Goal: Information Seeking & Learning: Learn about a topic

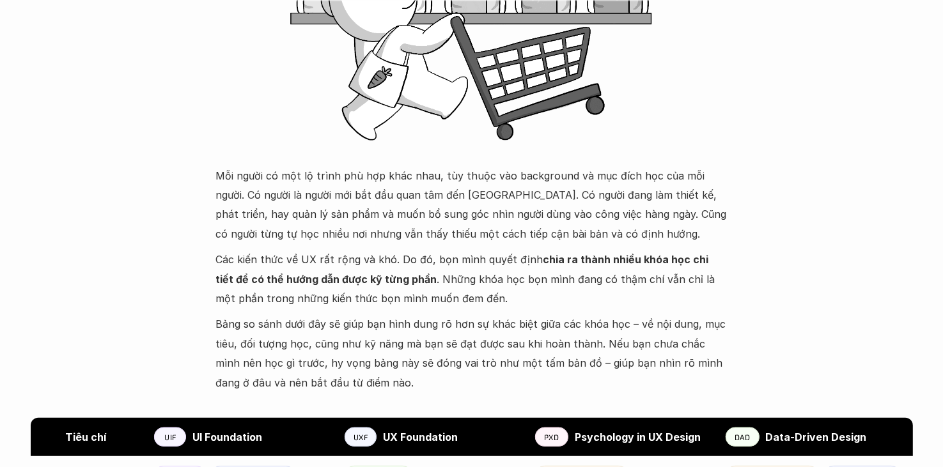
scroll to position [435, 0]
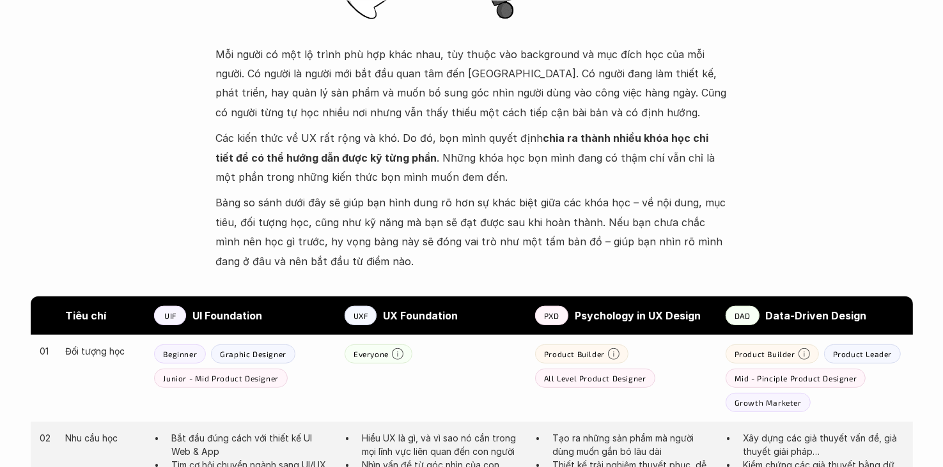
click at [400, 171] on p "Các kiến thức về UX rất rộng và khó. Do đó, bọn mình quyết định chia ra thành n…" at bounding box center [472, 158] width 512 height 58
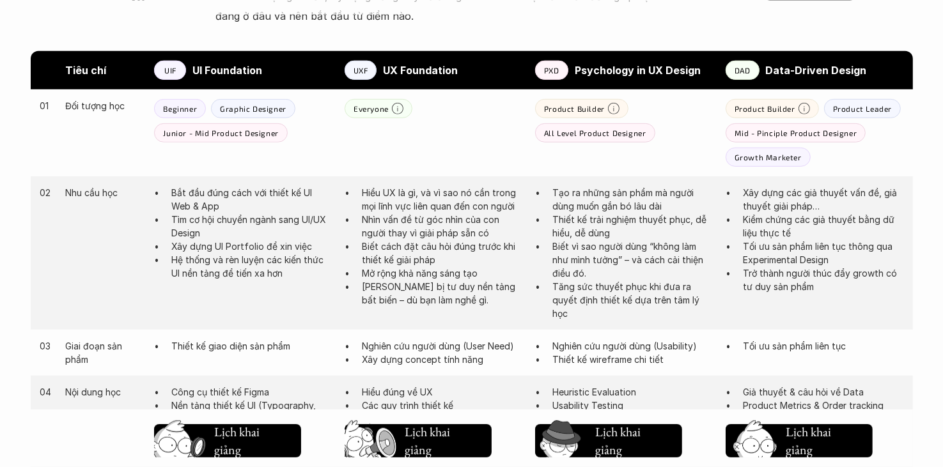
scroll to position [627, 0]
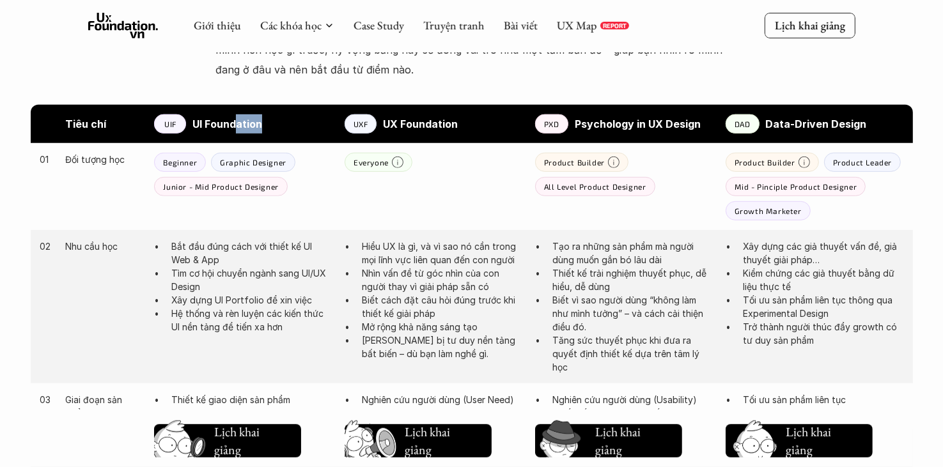
drag, startPoint x: 235, startPoint y: 123, endPoint x: 282, endPoint y: 127, distance: 46.8
click at [282, 127] on p "UI Foundation" at bounding box center [261, 123] width 139 height 19
click at [246, 158] on p "Graphic Designer" at bounding box center [253, 162] width 66 height 9
click at [218, 185] on p "Junior - Mid Product Designer" at bounding box center [220, 186] width 115 height 9
click at [185, 198] on div "01 Đối tượng học Beginner Graphic Designer Junior - Mid Product Designer Everyo…" at bounding box center [472, 186] width 882 height 87
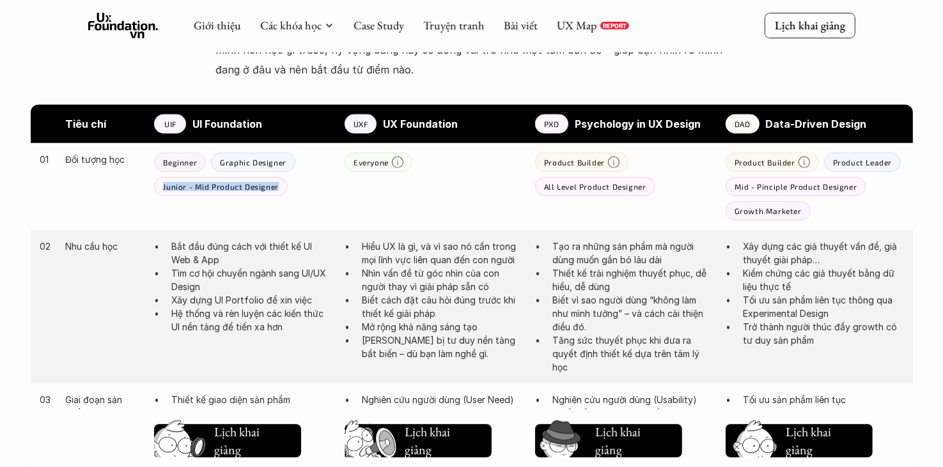
drag, startPoint x: 163, startPoint y: 188, endPoint x: 277, endPoint y: 185, distance: 113.9
click at [277, 185] on div "Junior - Mid Product Designer" at bounding box center [220, 186] width 133 height 19
click at [294, 226] on div "01 Đối tượng học Beginner Graphic Designer Junior - Mid Product Designer Everyo…" at bounding box center [472, 186] width 882 height 87
click at [563, 159] on p "Product Builder" at bounding box center [574, 162] width 61 height 9
click at [598, 191] on div "All Level Product Designer" at bounding box center [595, 186] width 120 height 19
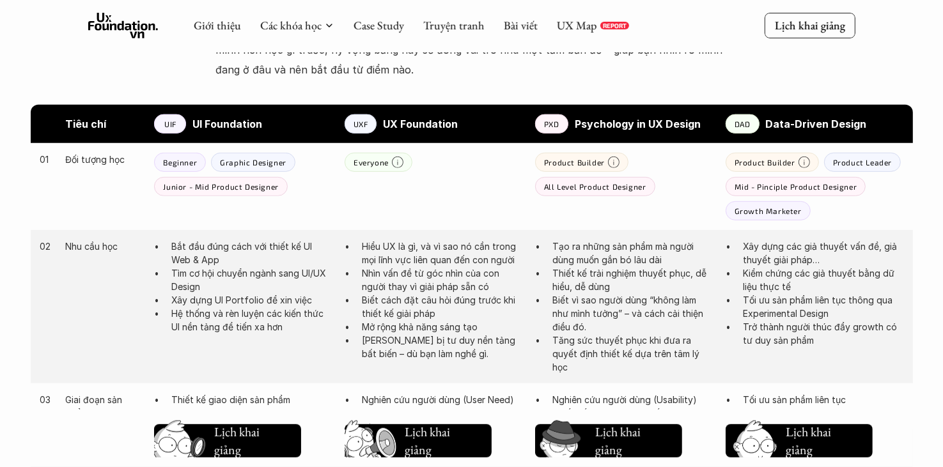
click at [591, 169] on div "Product Builder" at bounding box center [581, 162] width 93 height 19
click at [591, 185] on p "All Level Product Designer" at bounding box center [595, 186] width 102 height 9
drag, startPoint x: 573, startPoint y: 127, endPoint x: 708, endPoint y: 125, distance: 134.9
click at [708, 125] on div "PXD Psychology in UX Design" at bounding box center [624, 123] width 178 height 19
click at [667, 214] on div "01 Đối tượng học Beginner Graphic Designer Junior - Mid Product Designer Everyo…" at bounding box center [472, 186] width 882 height 87
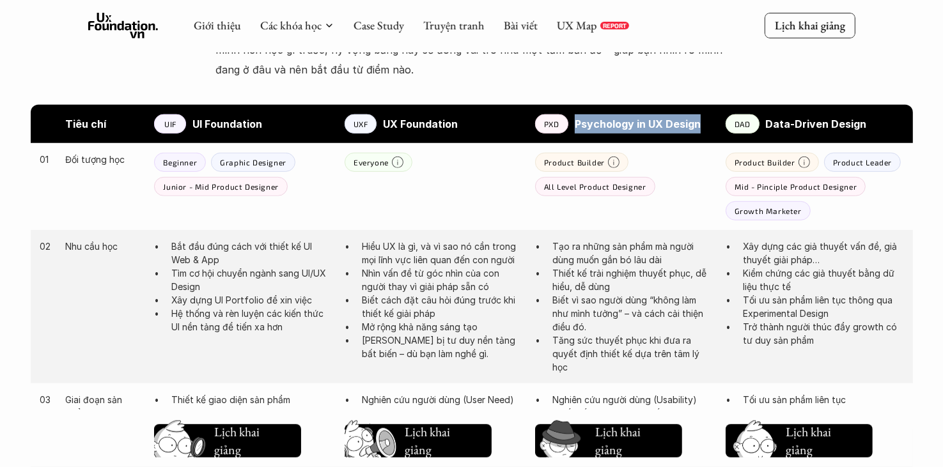
drag, startPoint x: 572, startPoint y: 125, endPoint x: 706, endPoint y: 125, distance: 133.6
click at [706, 125] on div "PXD Psychology in UX Design" at bounding box center [624, 123] width 178 height 19
click at [621, 265] on p "Tạo ra những sản phẩm mà người dùng muốn gắn bó lâu dài" at bounding box center [632, 253] width 160 height 27
drag, startPoint x: 568, startPoint y: 121, endPoint x: 629, endPoint y: 130, distance: 60.9
click at [629, 130] on div "PXD Psychology in UX Design" at bounding box center [624, 123] width 178 height 19
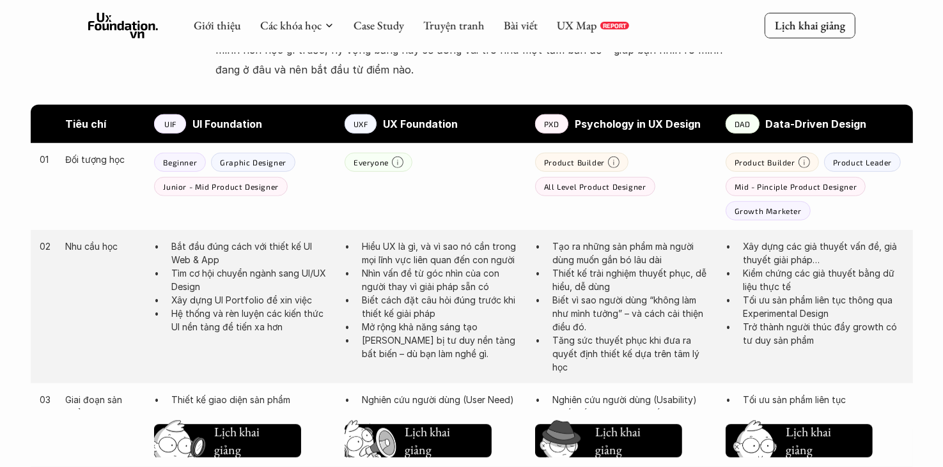
click at [637, 142] on div "Tiêu chí UIF UI Foundation UXF UX Foundation PXD Psychology in UX Design DAD Da…" at bounding box center [472, 124] width 882 height 38
drag, startPoint x: 632, startPoint y: 125, endPoint x: 572, endPoint y: 123, distance: 60.1
click at [572, 123] on div "PXD Psychology in UX Design" at bounding box center [624, 123] width 178 height 19
click at [808, 181] on div "Mid - Pinciple Product Designer" at bounding box center [796, 186] width 141 height 19
drag, startPoint x: 762, startPoint y: 120, endPoint x: 895, endPoint y: 112, distance: 133.2
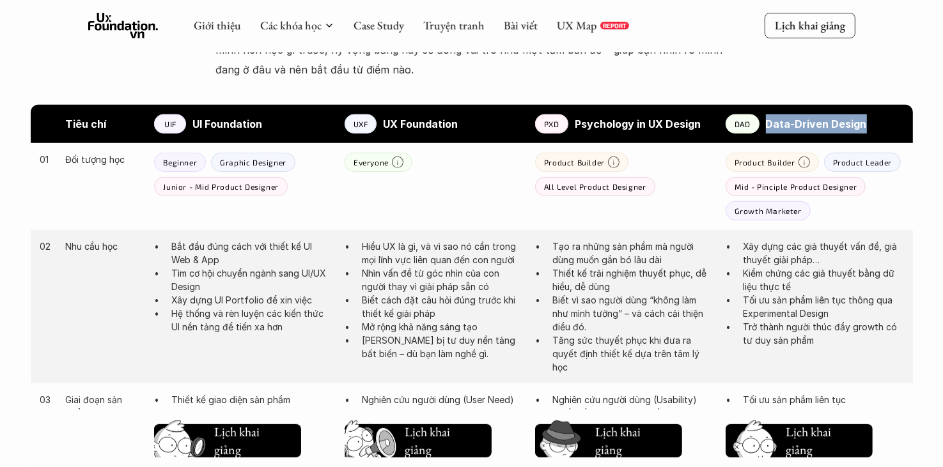
click at [895, 112] on div "Tiêu chí UIF UI Foundation UXF UX Foundation PXD Psychology in UX Design DAD Da…" at bounding box center [472, 124] width 882 height 38
click at [824, 201] on div "Product Builder Product Leader Mid - Pinciple Product Designer Growth Marketer" at bounding box center [815, 187] width 178 height 68
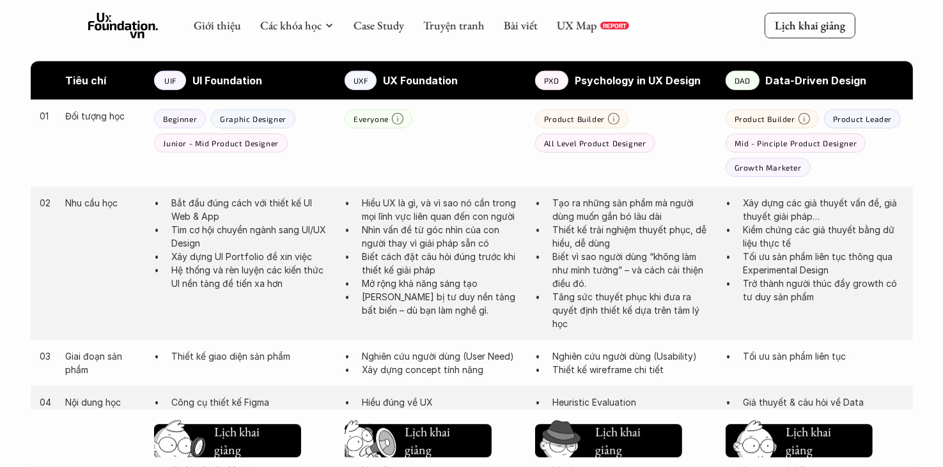
scroll to position [691, 0]
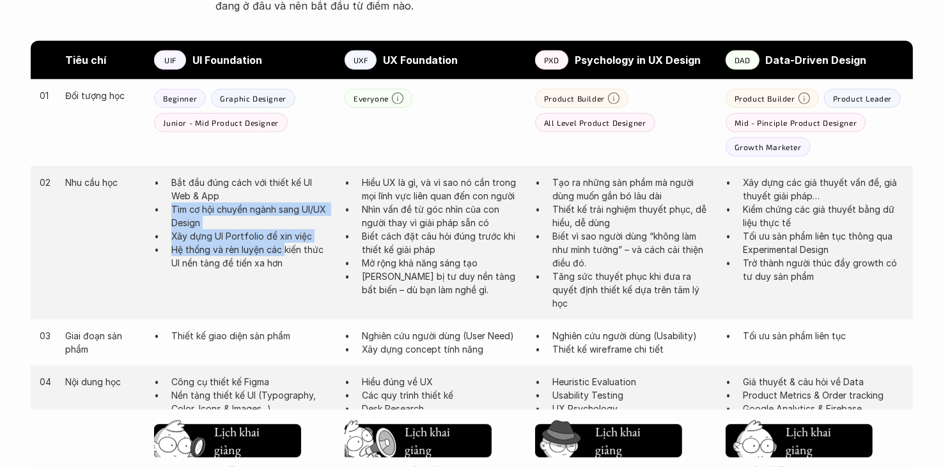
drag, startPoint x: 221, startPoint y: 194, endPoint x: 286, endPoint y: 247, distance: 84.5
click at [286, 247] on ul "Bắt đầu đúng cách với thiết kế UI Web & App Tìm cơ hội chuyển ngành sang UI/UX …" at bounding box center [243, 223] width 178 height 94
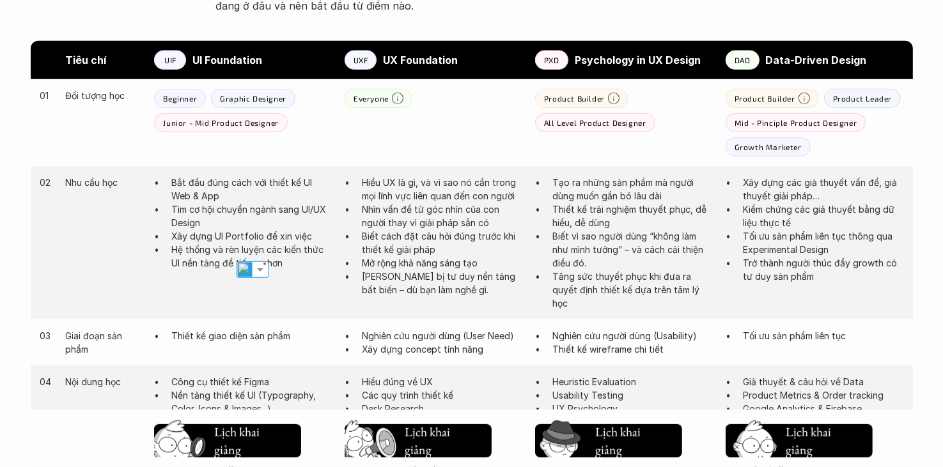
click at [341, 269] on div "02 Nhu cầu học Bắt đầu đúng cách với thiết kế UI Web & App Tìm cơ hội chuyển ng…" at bounding box center [472, 242] width 882 height 153
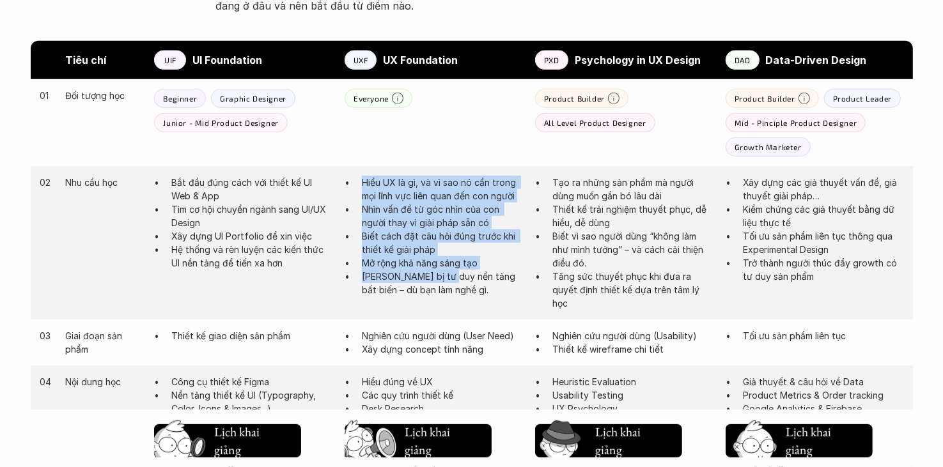
drag, startPoint x: 359, startPoint y: 187, endPoint x: 448, endPoint y: 281, distance: 129.8
click at [447, 281] on ul "Hiểu UX là gì, và vì sao nó cần trong mọi lĩnh vực liên quan đến con người Nhìn…" at bounding box center [434, 236] width 178 height 121
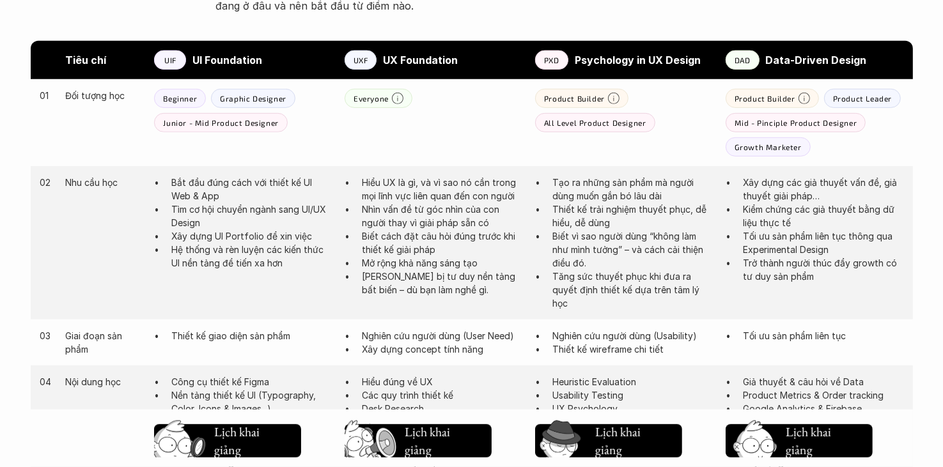
drag, startPoint x: 515, startPoint y: 306, endPoint x: 514, endPoint y: 300, distance: 6.5
click at [515, 306] on div "02 Nhu cầu học Bắt đầu đúng cách với thiết kế UI Web & App Tìm cơ hội chuyển ng…" at bounding box center [472, 242] width 882 height 153
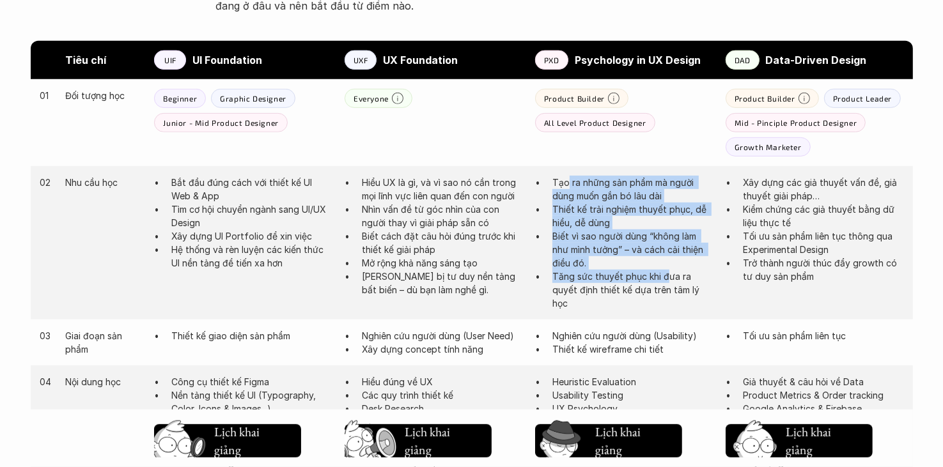
drag, startPoint x: 565, startPoint y: 186, endPoint x: 668, endPoint y: 276, distance: 135.9
click at [668, 276] on ul "Tạo ra những sản phẩm mà người dùng muốn gắn bó lâu dài Thiết kế trải nghiệm th…" at bounding box center [624, 243] width 178 height 134
click at [653, 259] on p "Biết vì sao người dùng “không làm như mình tưởng” – và cách cải thiện điều đó." at bounding box center [632, 250] width 160 height 40
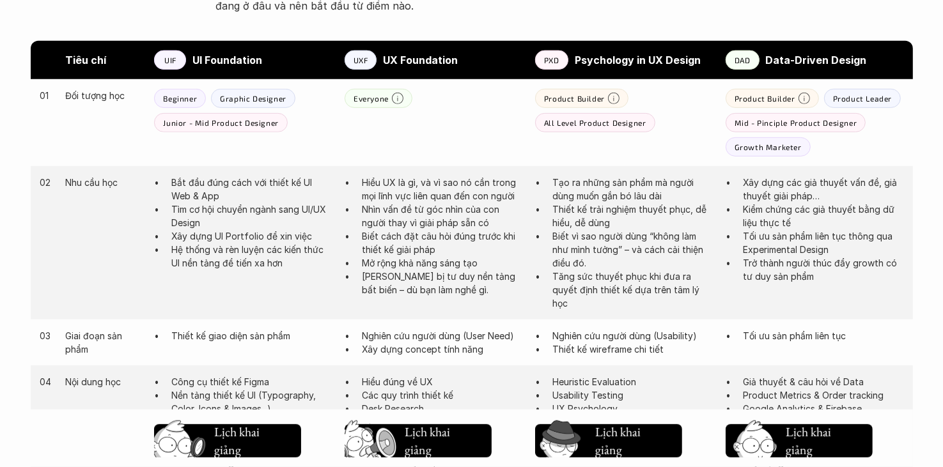
click at [635, 242] on p "Biết vì sao người dùng “không làm như mình tưởng” – và cách cải thiện điều đó." at bounding box center [632, 250] width 160 height 40
drag, startPoint x: 629, startPoint y: 242, endPoint x: 683, endPoint y: 264, distance: 57.9
click at [683, 264] on p "Biết vì sao người dùng “không làm như mình tưởng” – và cách cải thiện điều đó." at bounding box center [632, 250] width 160 height 40
click at [701, 260] on p "Biết vì sao người dùng “không làm như mình tưởng” – và cách cải thiện điều đó." at bounding box center [632, 250] width 160 height 40
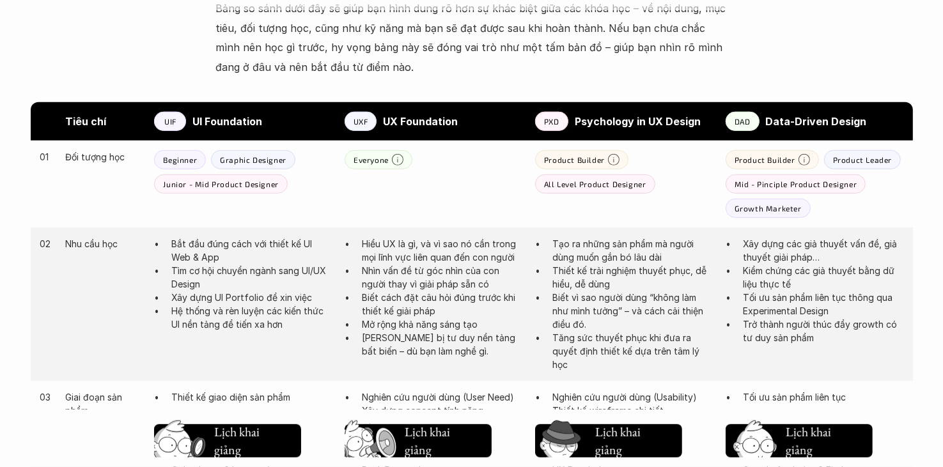
scroll to position [627, 0]
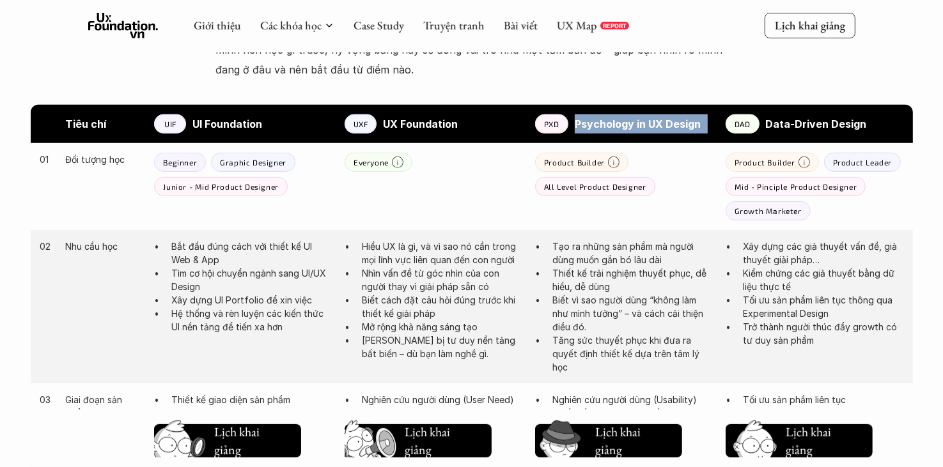
drag, startPoint x: 570, startPoint y: 114, endPoint x: 724, endPoint y: 130, distance: 154.9
click at [724, 130] on div "Tiêu chí UIF UI Foundation UXF UX Foundation PXD Psychology in UX Design DAD Da…" at bounding box center [472, 124] width 882 height 38
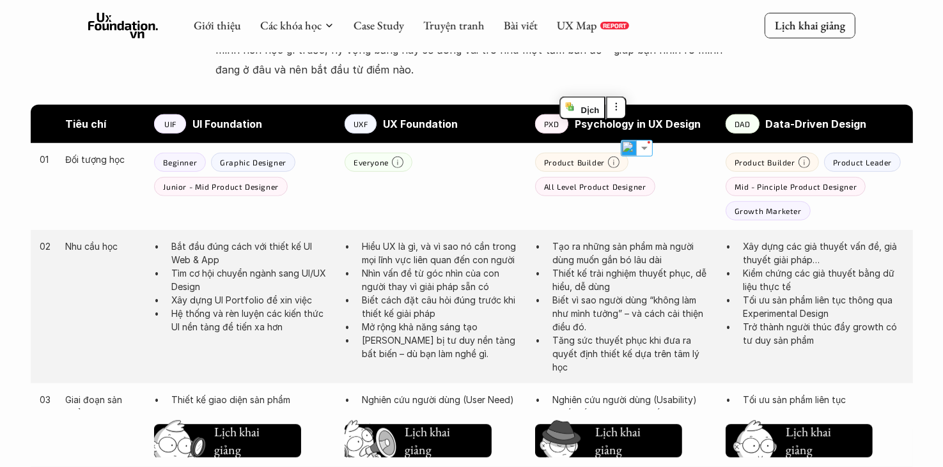
click at [680, 210] on div "01 Đối tượng học Beginner Graphic Designer Junior - Mid Product Designer Everyo…" at bounding box center [472, 186] width 882 height 87
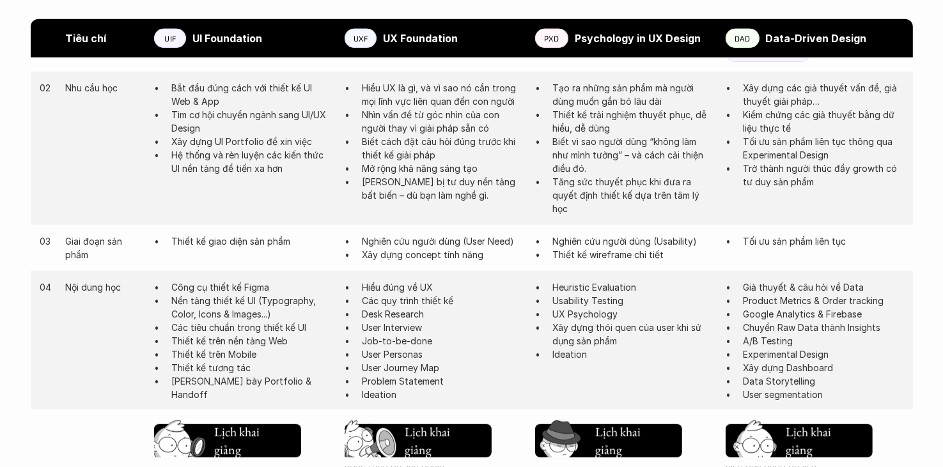
scroll to position [895, 0]
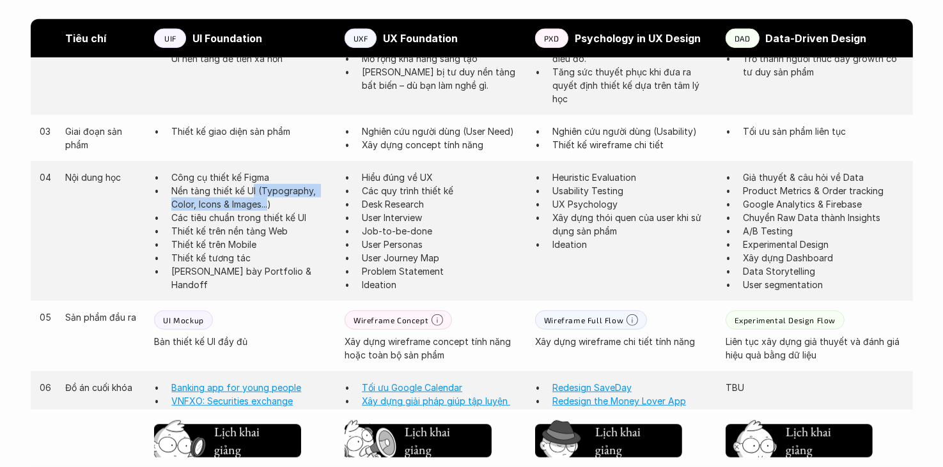
drag, startPoint x: 250, startPoint y: 186, endPoint x: 270, endPoint y: 204, distance: 26.7
click at [270, 204] on p "Nền tảng thiết kế UI (Typography, Color, Icons & Images...)" at bounding box center [251, 197] width 160 height 27
click at [269, 231] on button at bounding box center [269, 226] width 20 height 23
click at [147, 254] on div "04 Nội dung học Công cụ thiết kế Figma Nền tảng thiết kế UI (Typography, Color,…" at bounding box center [472, 231] width 882 height 140
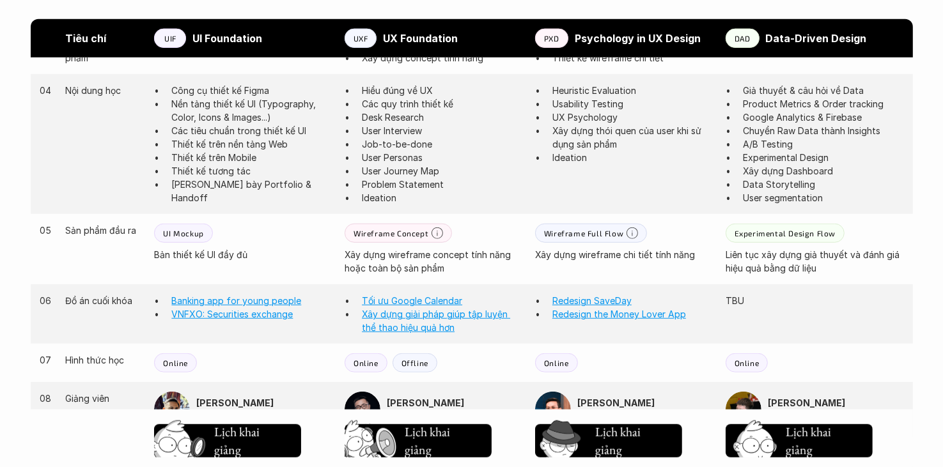
scroll to position [1087, 0]
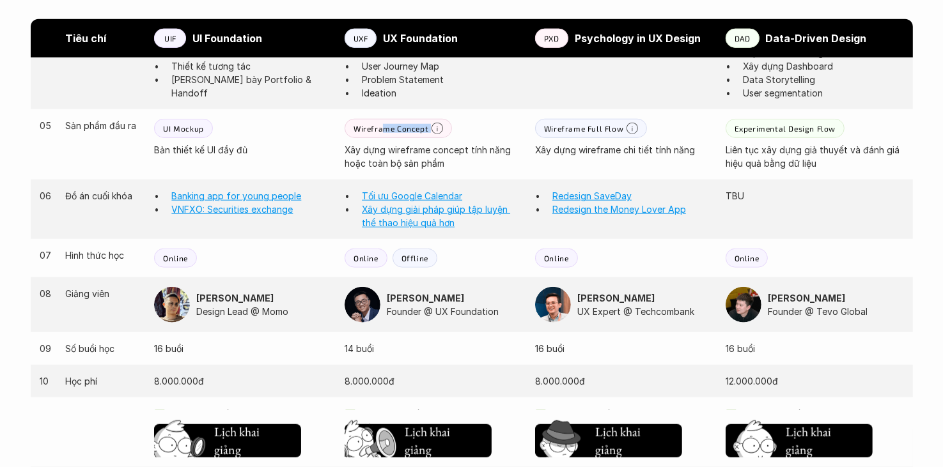
drag, startPoint x: 384, startPoint y: 132, endPoint x: 444, endPoint y: 130, distance: 60.1
click at [444, 130] on div "Wireframe Concept" at bounding box center [398, 128] width 107 height 19
click at [509, 168] on p "Xây dựng wireframe concept tính năng hoặc toàn bộ sản phẩm" at bounding box center [434, 156] width 178 height 27
drag, startPoint x: 205, startPoint y: 133, endPoint x: 135, endPoint y: 131, distance: 69.7
click at [135, 131] on div "05 Sản phẩm đầu ra UI Mockup Bản thiết kế UI đầy đủ Wireframe Concept Xây dựng …" at bounding box center [472, 144] width 882 height 70
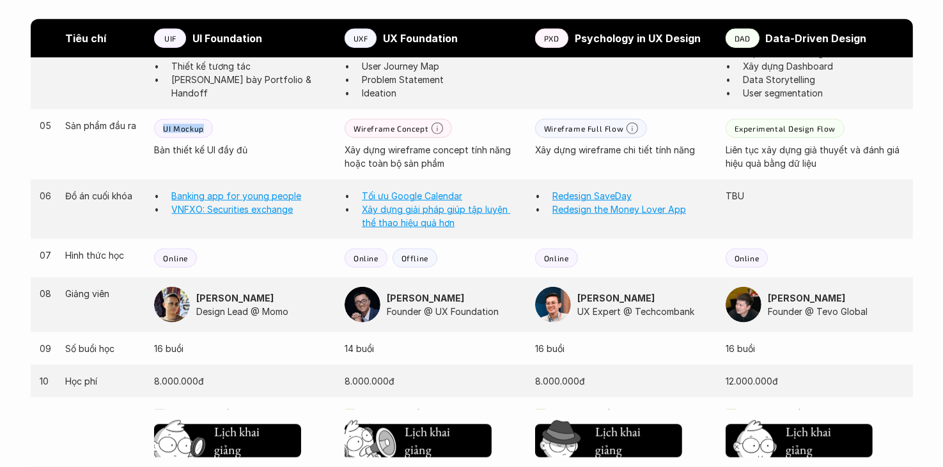
click at [228, 126] on div "UI Mockup Bản thiết kế UI đầy đủ" at bounding box center [243, 138] width 178 height 38
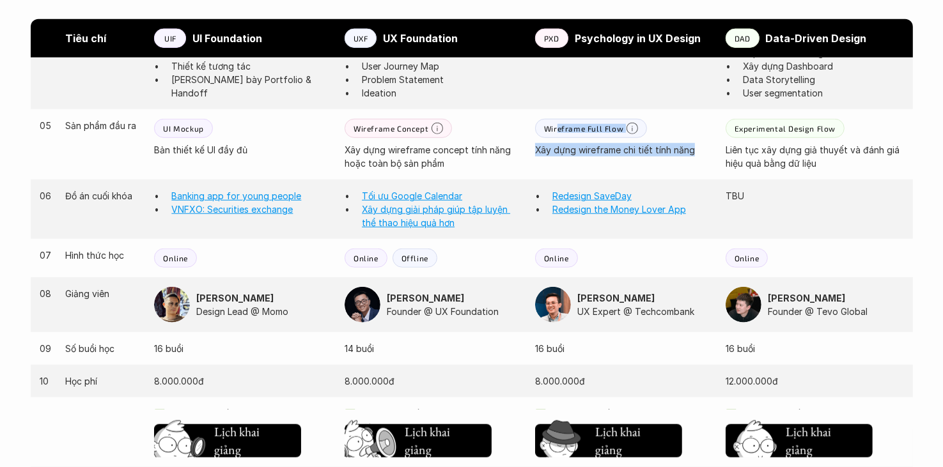
drag, startPoint x: 558, startPoint y: 127, endPoint x: 701, endPoint y: 137, distance: 143.0
click at [701, 137] on div "Wireframe Full Flow Xây dựng wireframe chi tiết tính năng" at bounding box center [624, 138] width 178 height 38
click at [614, 137] on div "Wireframe Full Flow" at bounding box center [591, 128] width 112 height 19
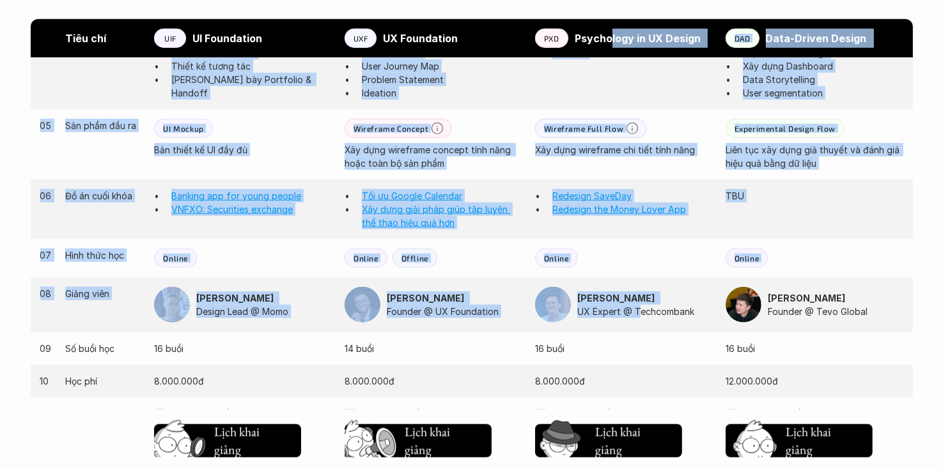
drag, startPoint x: 611, startPoint y: 52, endPoint x: 637, endPoint y: 306, distance: 254.6
click at [637, 306] on div "Tiêu chí UIF UI Foundation UXF UX Foundation PXD Psychology in UX Design DAD Da…" at bounding box center [472, 128] width 882 height 968
click at [629, 221] on div "06 Đồ án cuối khóa Banking app for young people VNFXO: Securities exchange Tối …" at bounding box center [472, 209] width 882 height 59
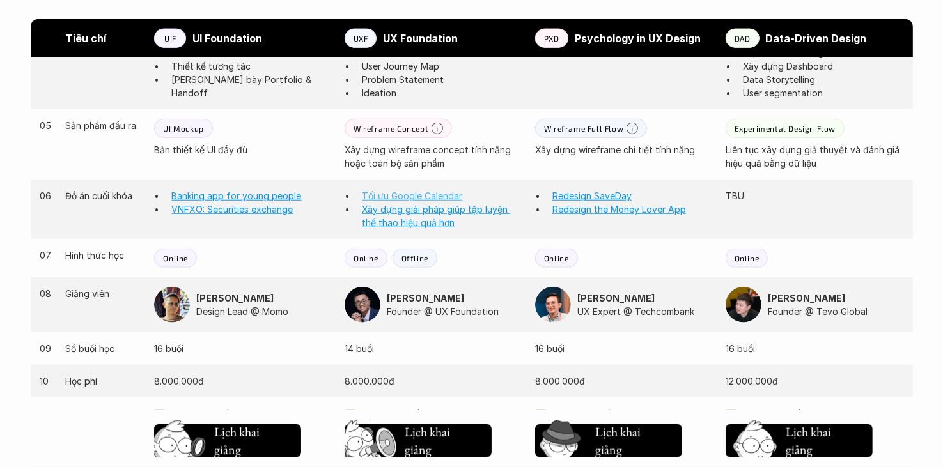
click at [394, 194] on link "Tối ưu Google Calendar" at bounding box center [412, 196] width 100 height 11
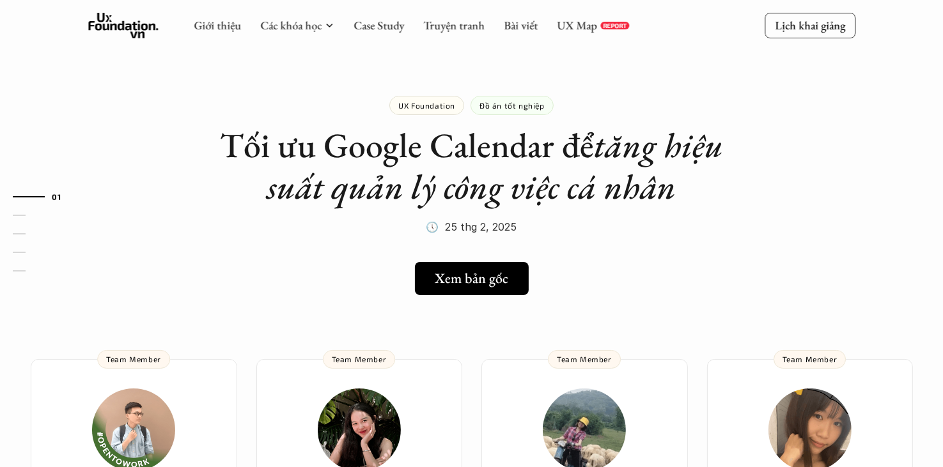
scroll to position [1087, 0]
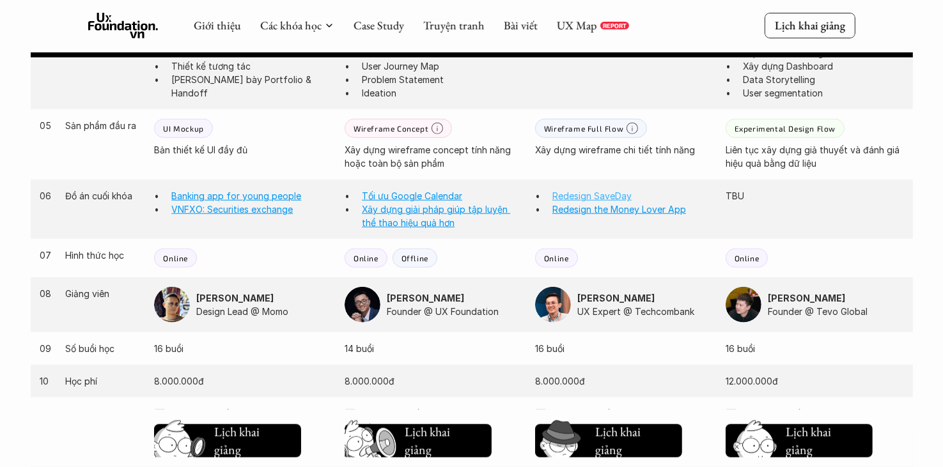
click at [588, 199] on link "Redesign SaveDay" at bounding box center [591, 196] width 79 height 11
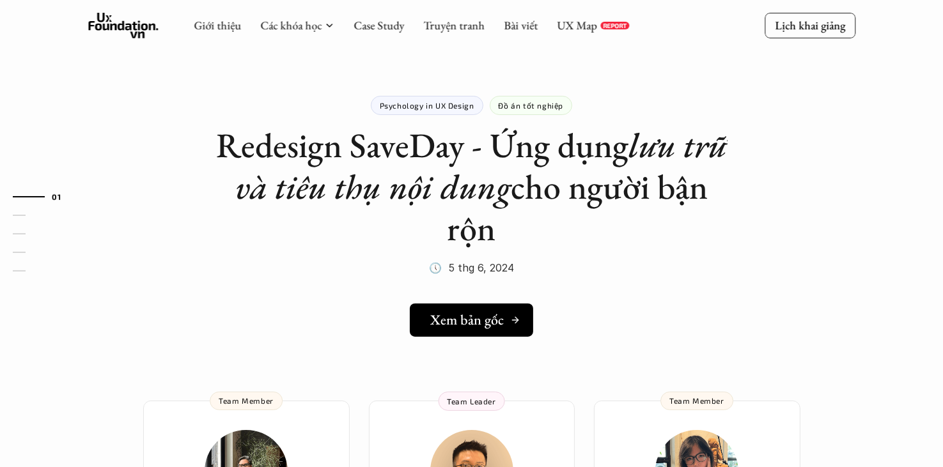
click at [499, 323] on h5 "Xem bản gốc" at bounding box center [467, 320] width 74 height 17
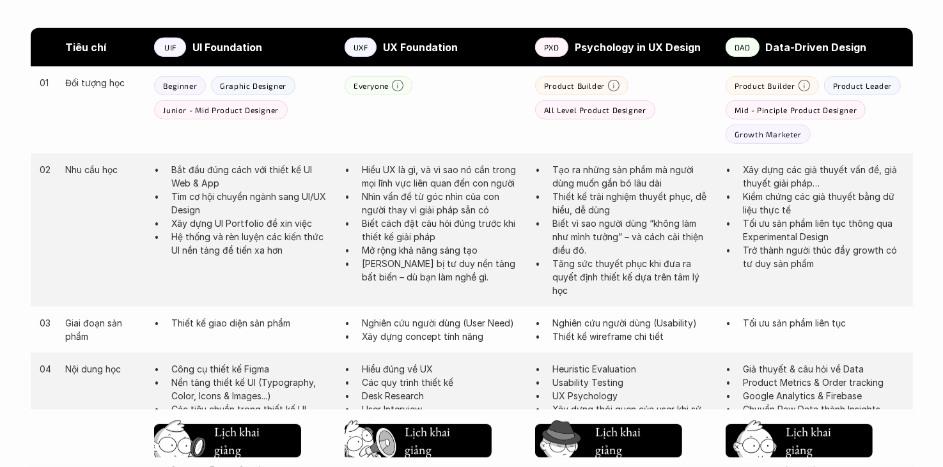
scroll to position [1023, 0]
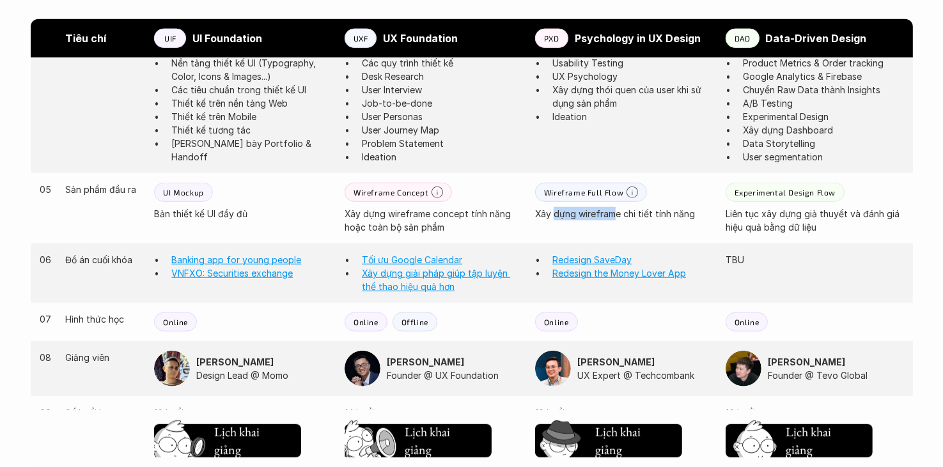
drag, startPoint x: 555, startPoint y: 216, endPoint x: 614, endPoint y: 215, distance: 58.8
click at [614, 215] on p "Xây dựng wireframe chi tiết tính năng" at bounding box center [624, 213] width 178 height 13
click at [548, 194] on p "Wireframe Full Flow" at bounding box center [583, 192] width 79 height 9
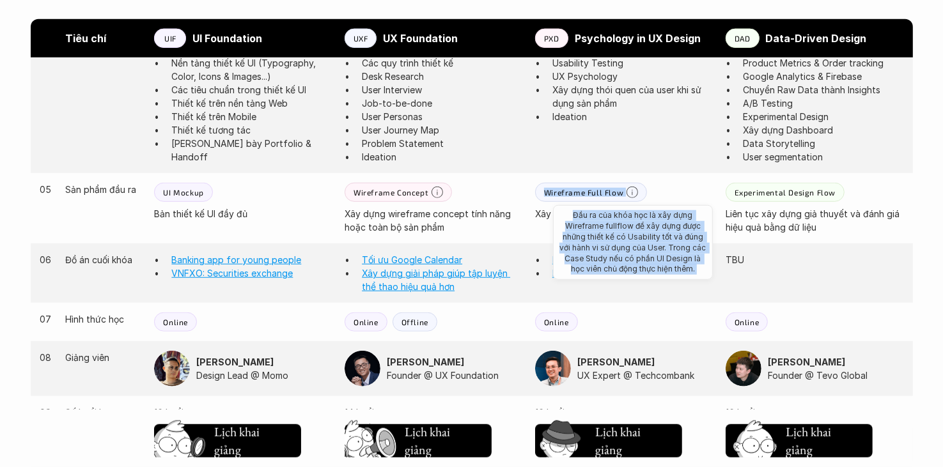
drag, startPoint x: 545, startPoint y: 193, endPoint x: 628, endPoint y: 198, distance: 82.6
click at [628, 198] on div "Wireframe Full Flow Đầu ra của khóa học là xây dựng Wireframe fullflow để xây d…" at bounding box center [591, 192] width 112 height 19
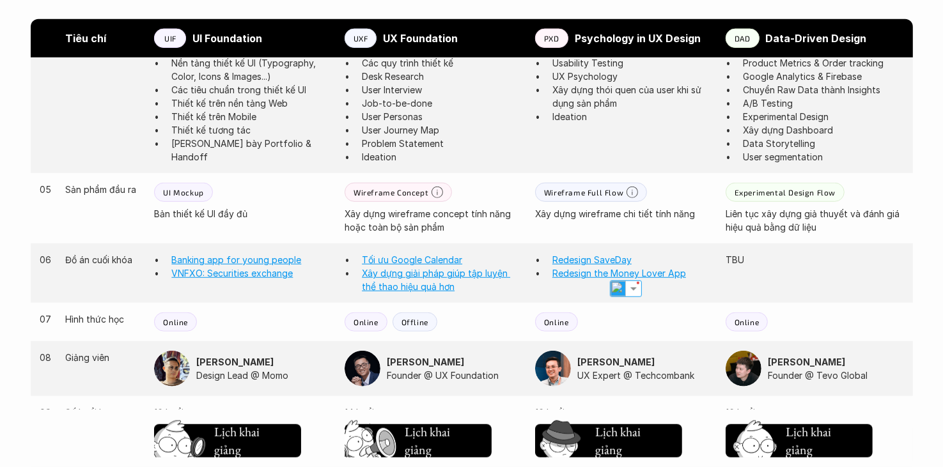
click at [633, 221] on div "05 Sản phẩm đầu ra UI Mockup Bản thiết kế UI đầy đủ Wireframe Concept Xây dựng …" at bounding box center [472, 208] width 882 height 70
drag, startPoint x: 199, startPoint y: 194, endPoint x: 158, endPoint y: 197, distance: 41.7
click at [158, 197] on div "UI Mockup" at bounding box center [183, 192] width 58 height 19
click at [182, 185] on div "UI Mockup" at bounding box center [183, 192] width 58 height 19
drag, startPoint x: 374, startPoint y: 192, endPoint x: 424, endPoint y: 196, distance: 50.0
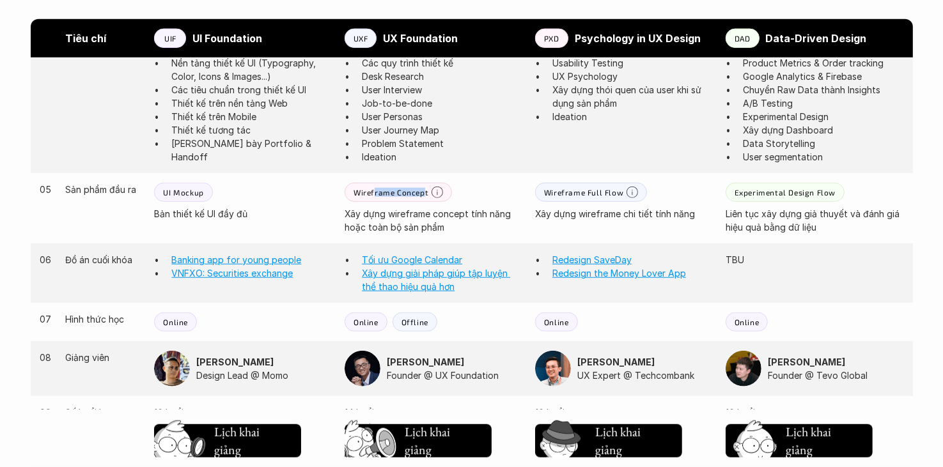
click at [424, 196] on p "Wireframe Concept" at bounding box center [391, 192] width 75 height 9
click at [609, 191] on p "Wireframe Full Flow" at bounding box center [583, 192] width 79 height 9
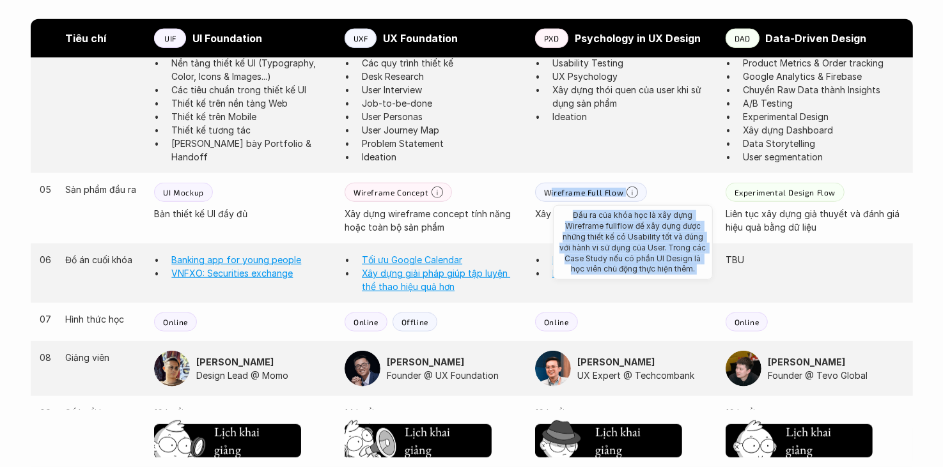
drag, startPoint x: 550, startPoint y: 194, endPoint x: 630, endPoint y: 195, distance: 80.6
click at [630, 195] on div "Wireframe Full Flow Đầu ra của khóa học là xây dựng Wireframe fullflow để xây d…" at bounding box center [591, 192] width 112 height 19
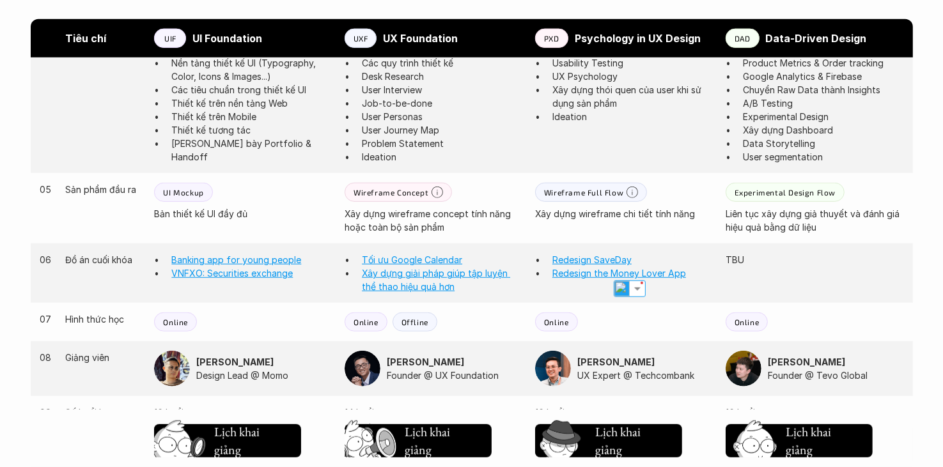
click at [722, 186] on div "05 Sản phẩm đầu ra UI Mockup Bản thiết kế UI đầy đủ Wireframe Concept Xây dựng …" at bounding box center [472, 208] width 882 height 70
drag, startPoint x: 740, startPoint y: 192, endPoint x: 865, endPoint y: 198, distance: 124.8
click at [865, 198] on div "Experimental Design Flow Liên tục xây dựng giả thuyết và đánh giá hiệu quả bằng…" at bounding box center [815, 208] width 178 height 51
click at [828, 199] on div "Experimental Design Flow" at bounding box center [785, 192] width 119 height 19
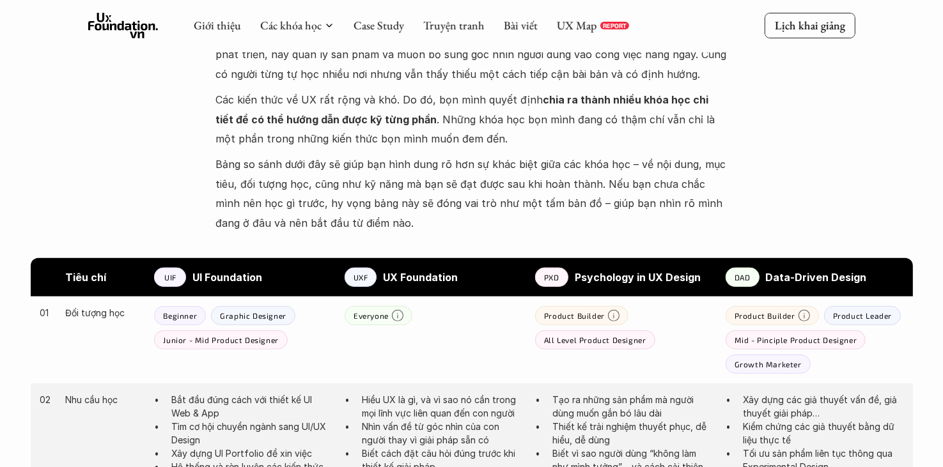
scroll to position [153, 0]
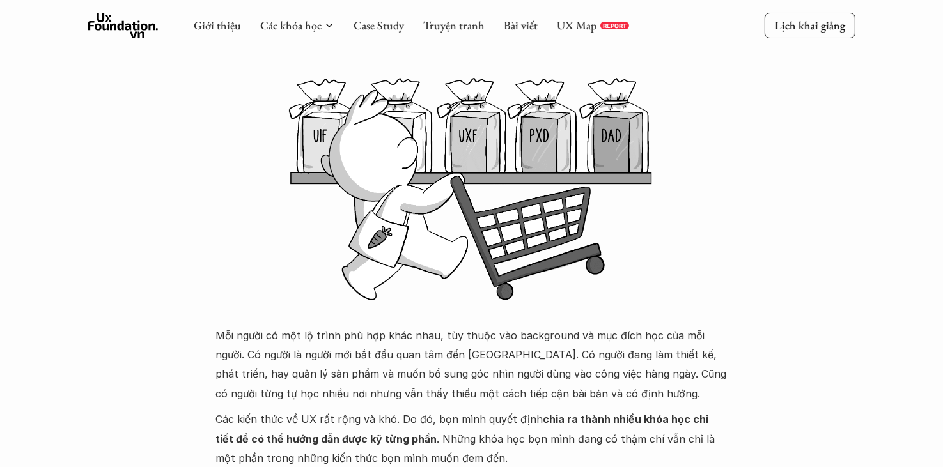
click at [584, 16] on div "Giới thiệu Các khóa học Case Study Truyện tranh Bài viết UX Map REPORT" at bounding box center [411, 26] width 435 height 26
click at [583, 25] on link "UX Map" at bounding box center [577, 25] width 40 height 15
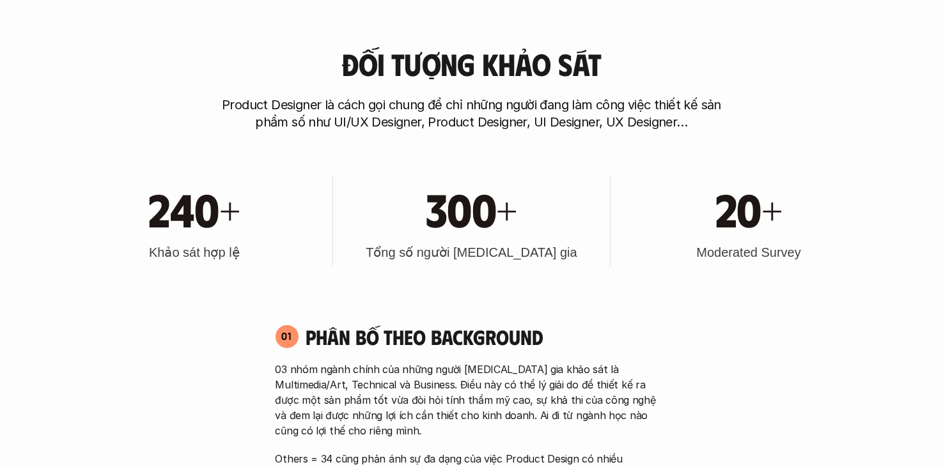
scroll to position [512, 0]
